Goal: Transaction & Acquisition: Obtain resource

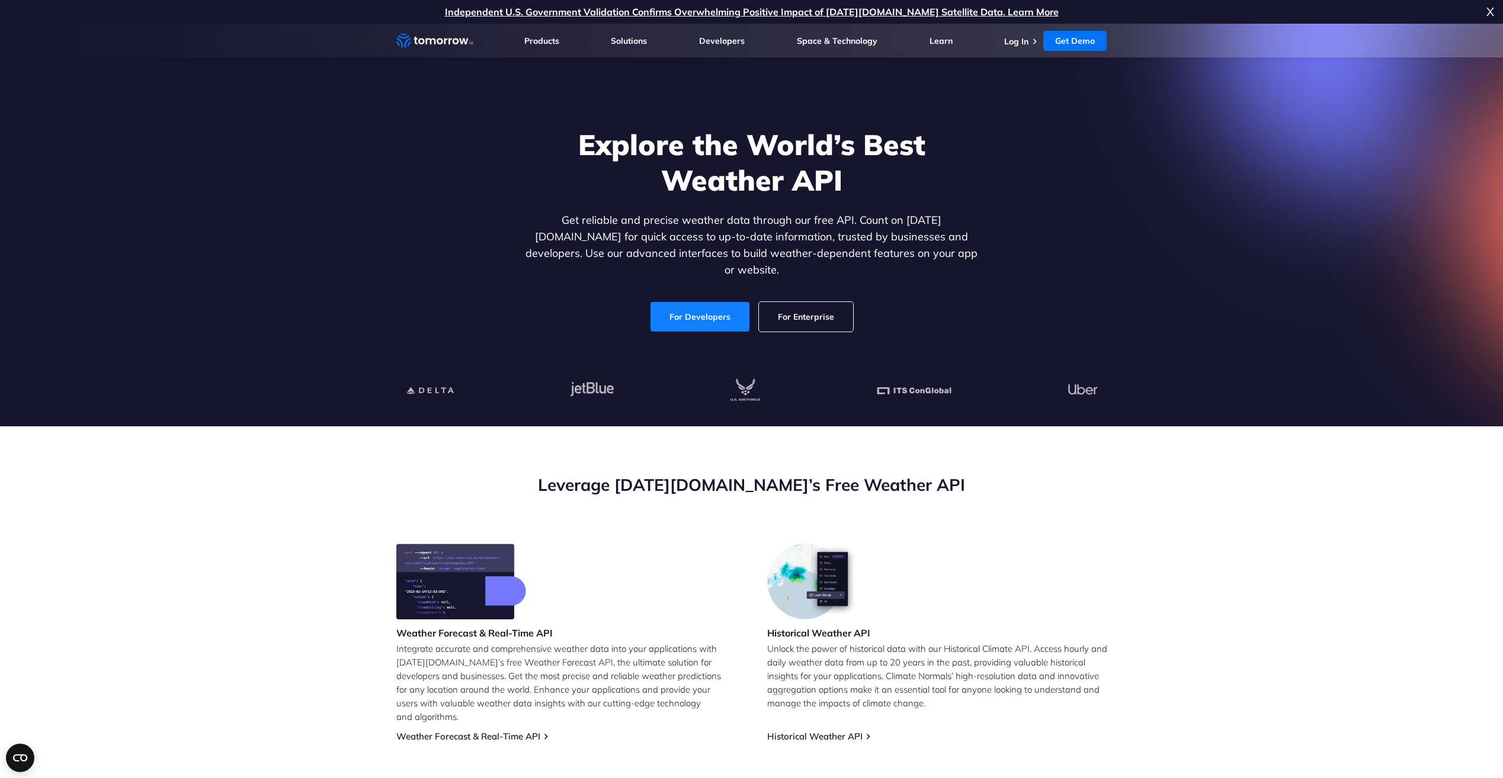
click at [703, 302] on link "For Developers" at bounding box center [699, 317] width 99 height 30
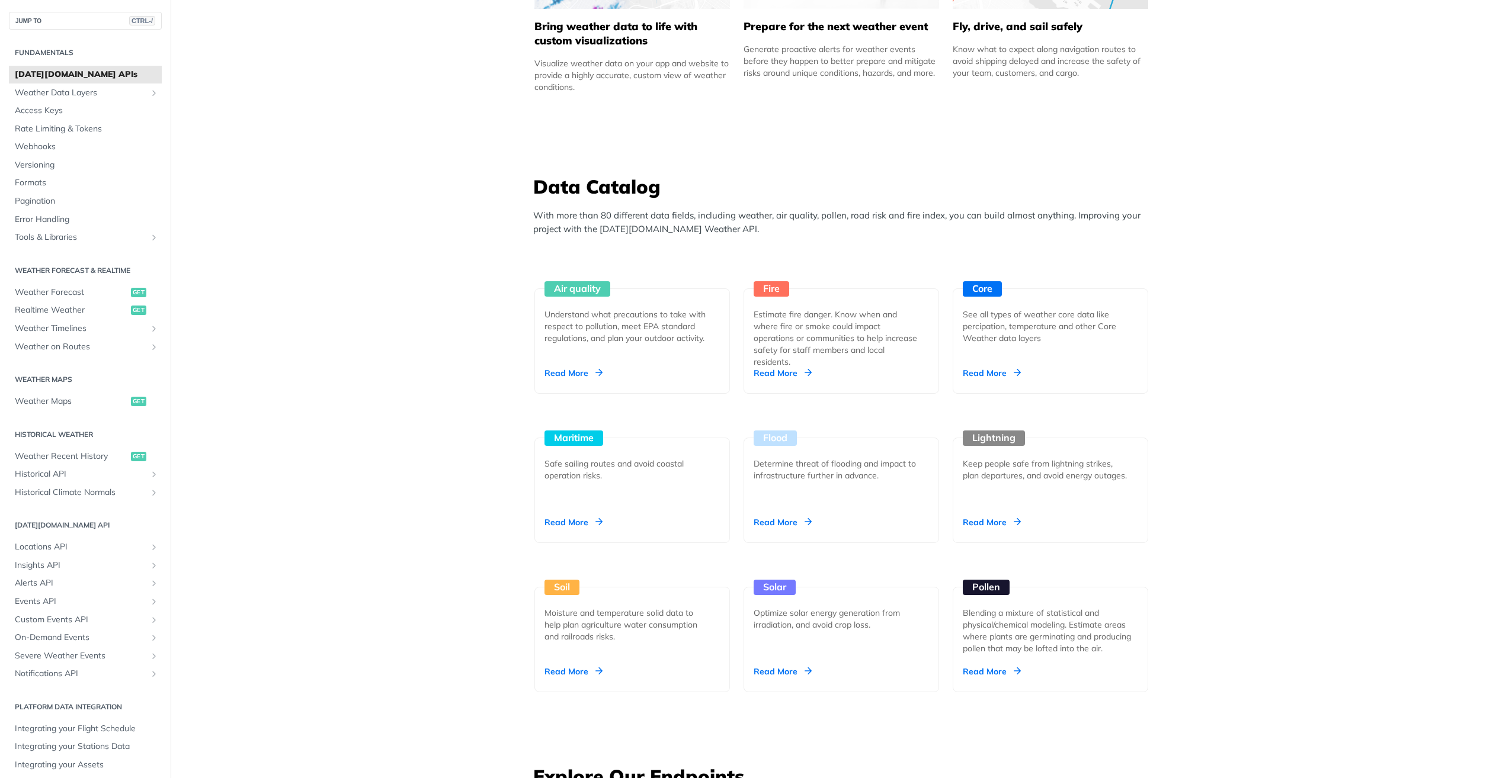
scroll to position [887, 0]
click at [985, 371] on div "Read More" at bounding box center [992, 373] width 58 height 12
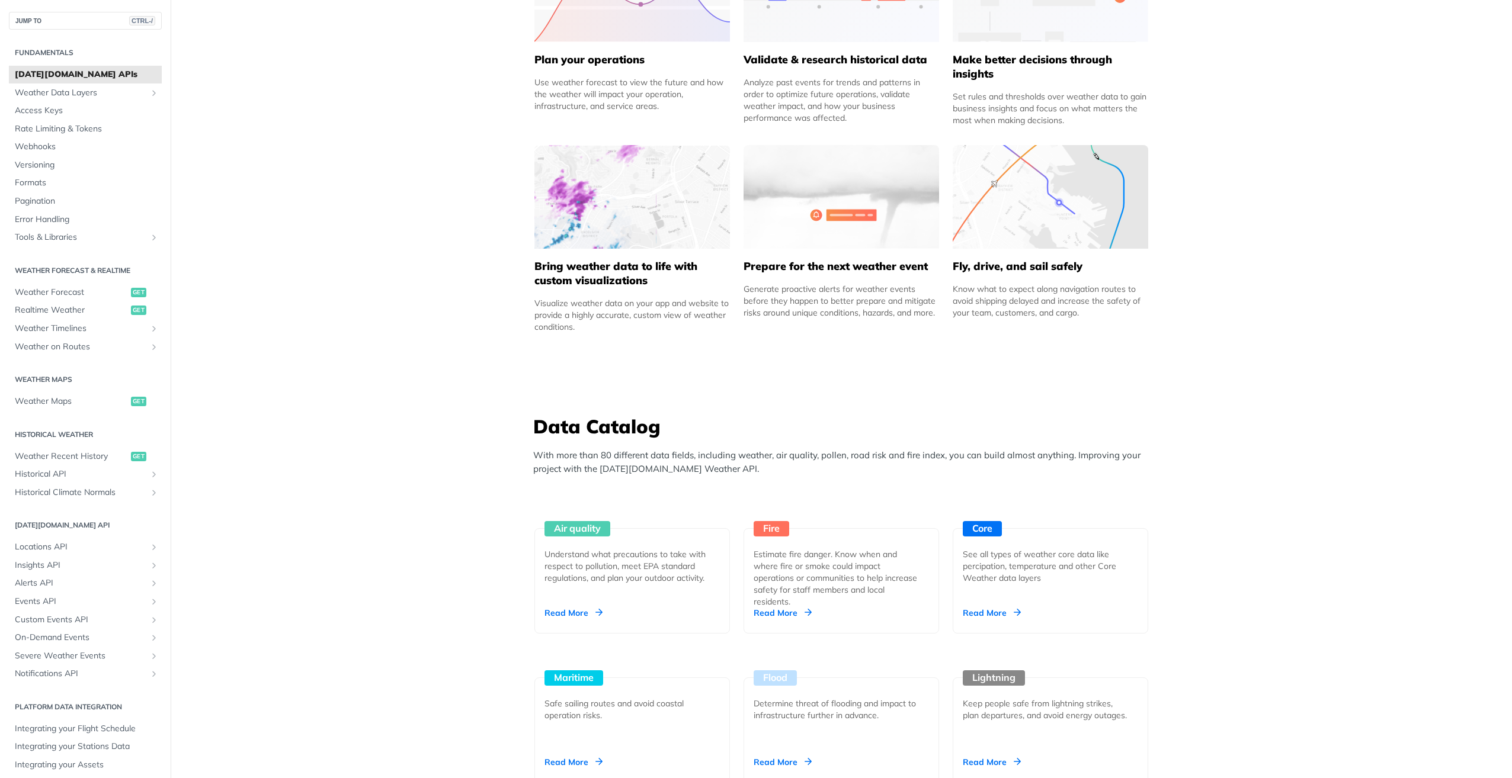
scroll to position [0, 0]
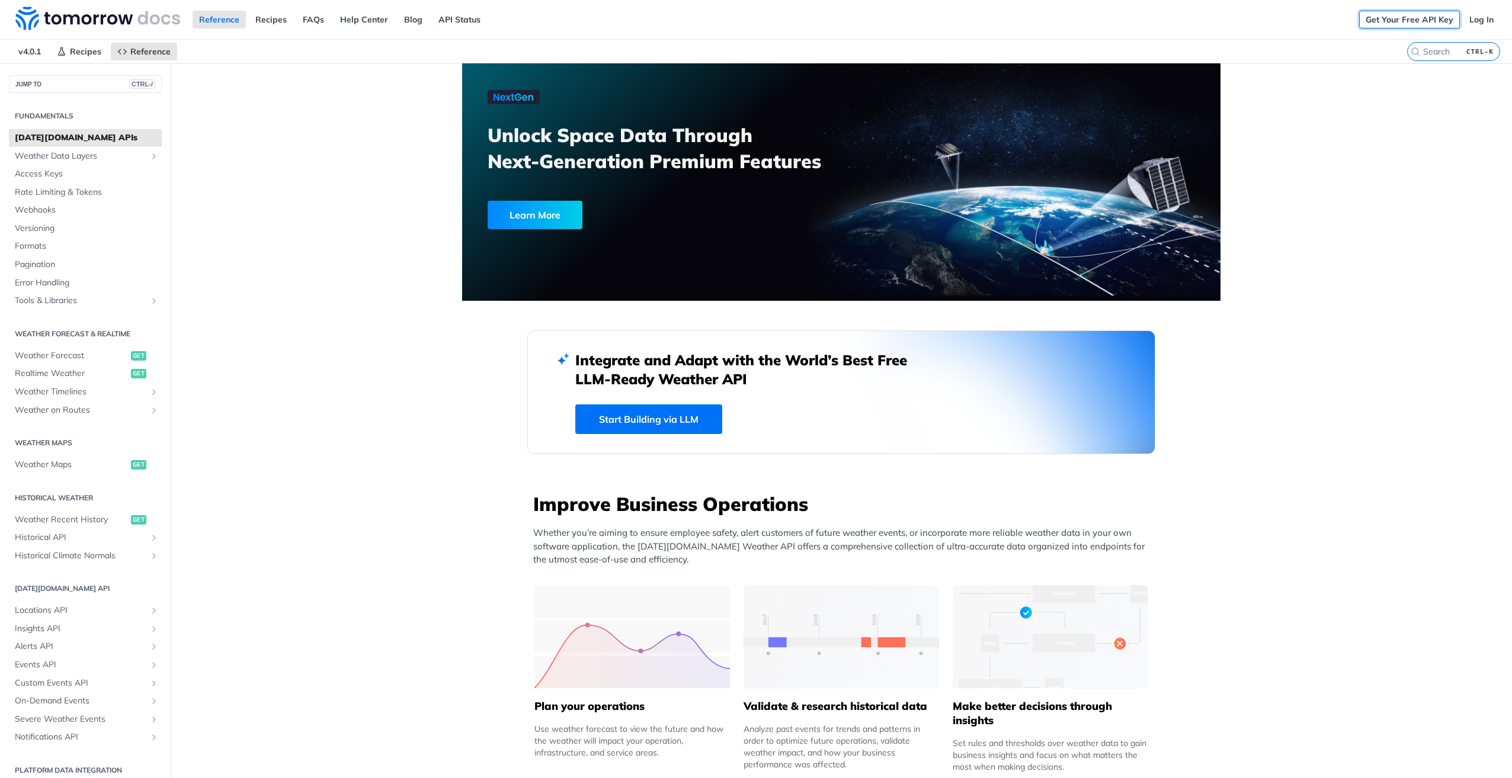
click at [1410, 18] on link "Get Your Free API Key" at bounding box center [1409, 20] width 101 height 18
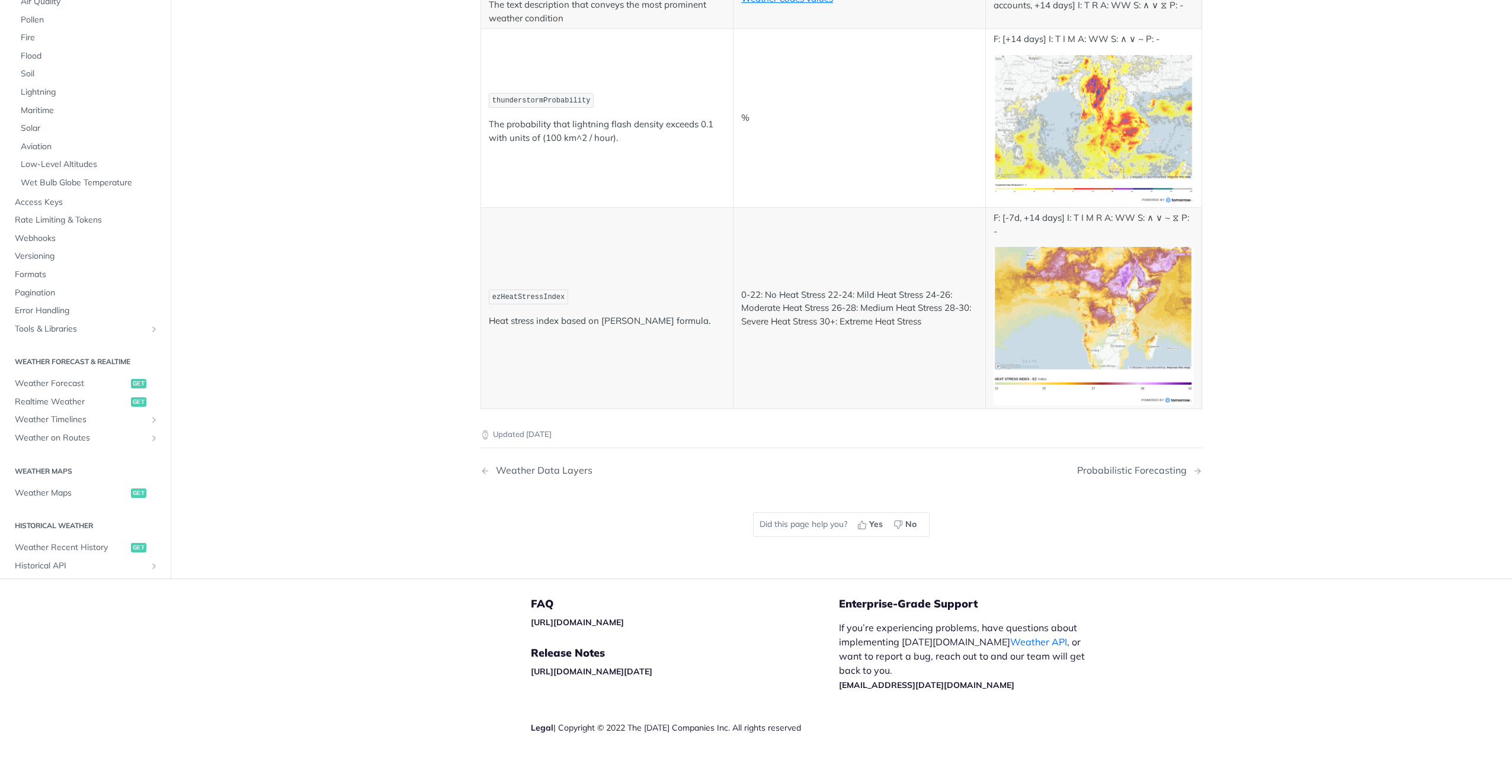
scroll to position [6203, 0]
click at [1092, 537] on div "Updated 28 days ago Weather Data Layers Probabilistic Forecasting Did this page…" at bounding box center [840, 485] width 721 height 152
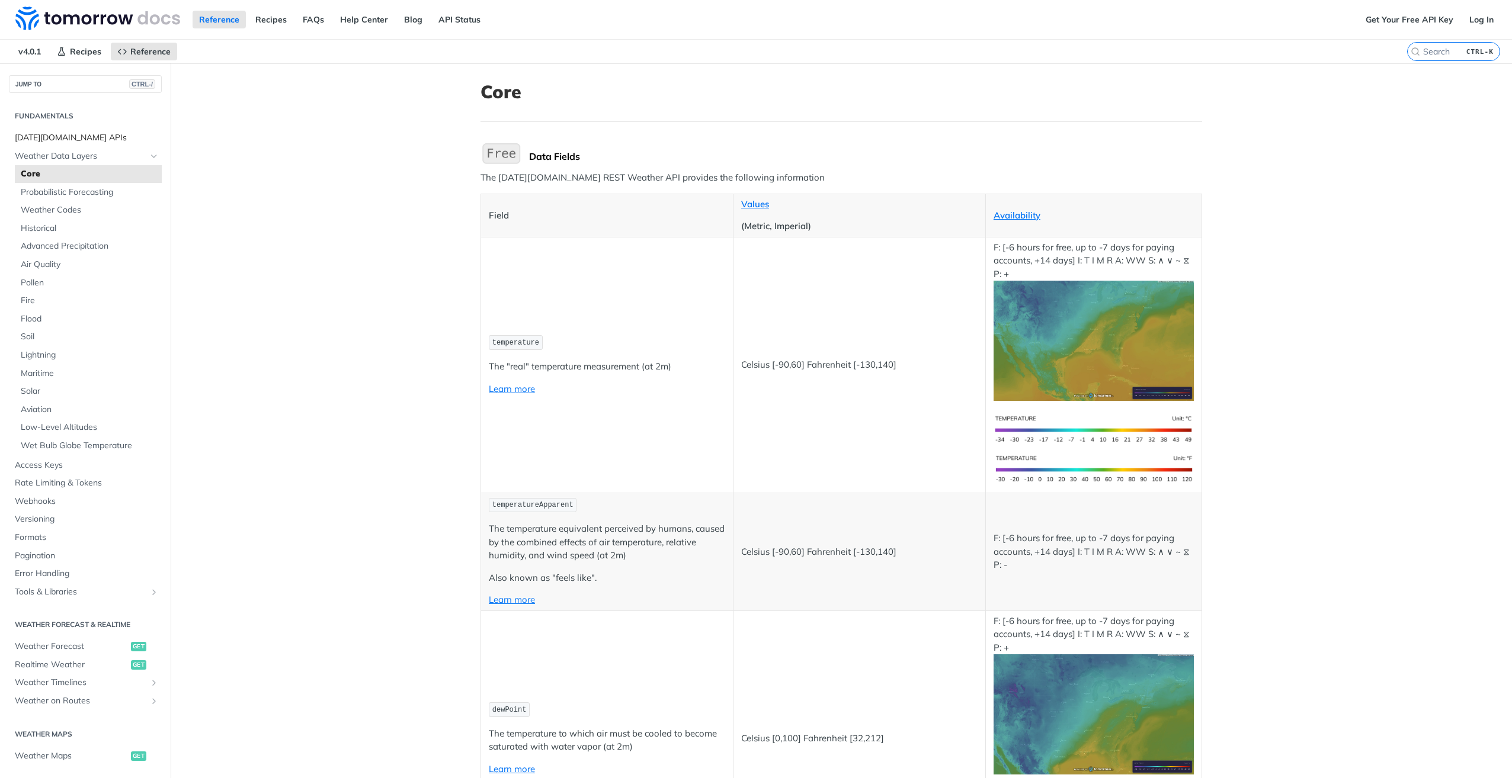
click at [67, 133] on span "Tomorrow.io APIs" at bounding box center [87, 138] width 144 height 12
